Goal: Task Accomplishment & Management: Use online tool/utility

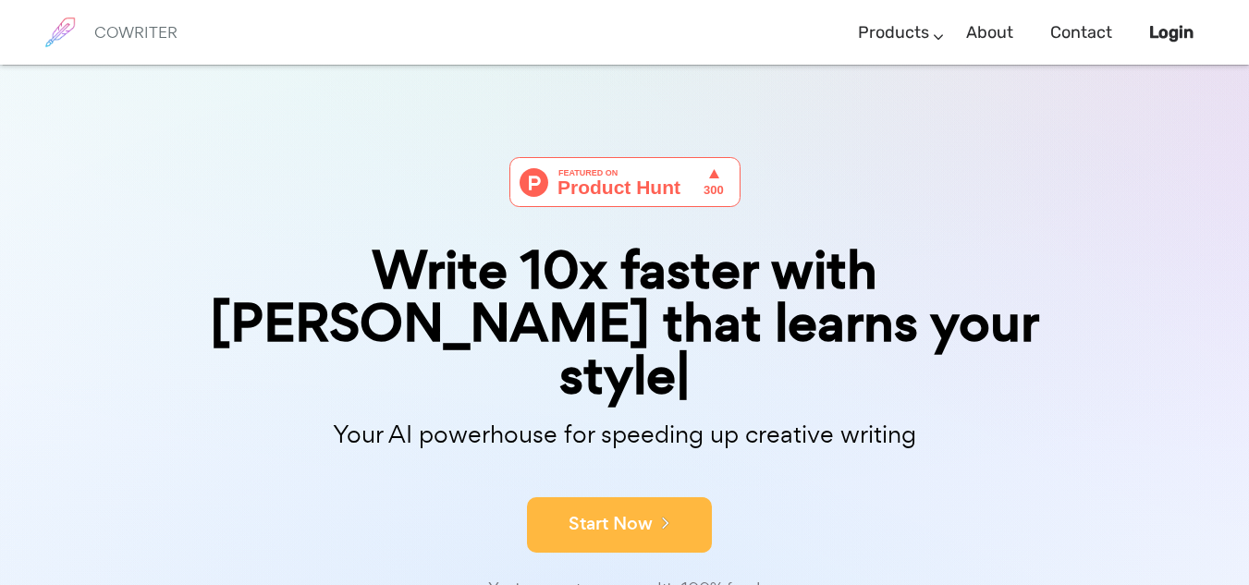
click at [648, 497] on button "Start Now" at bounding box center [619, 524] width 185 height 55
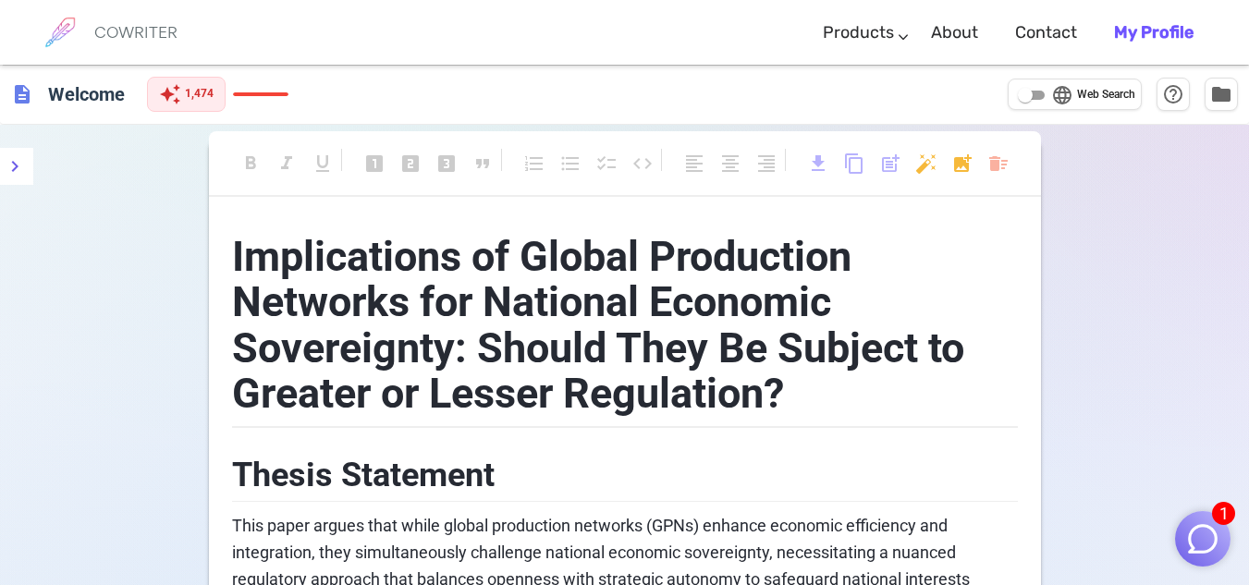
click at [1203, 536] on img "button" at bounding box center [1202, 538] width 35 height 35
